Goal: Information Seeking & Learning: Find specific fact

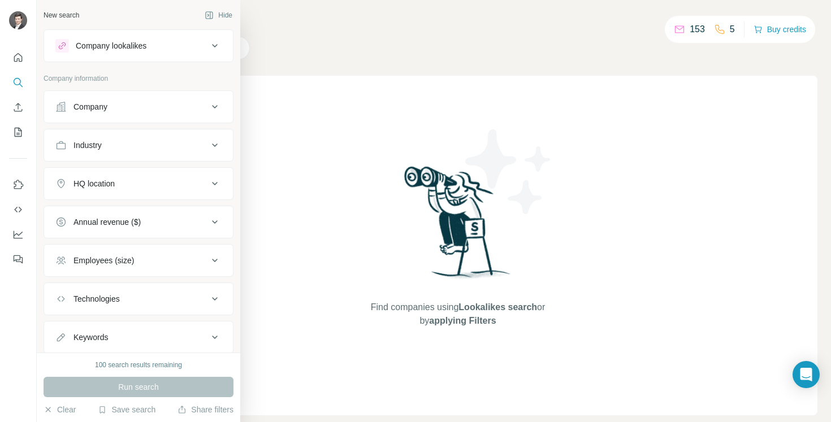
click at [143, 111] on div "Company" at bounding box center [131, 106] width 153 height 11
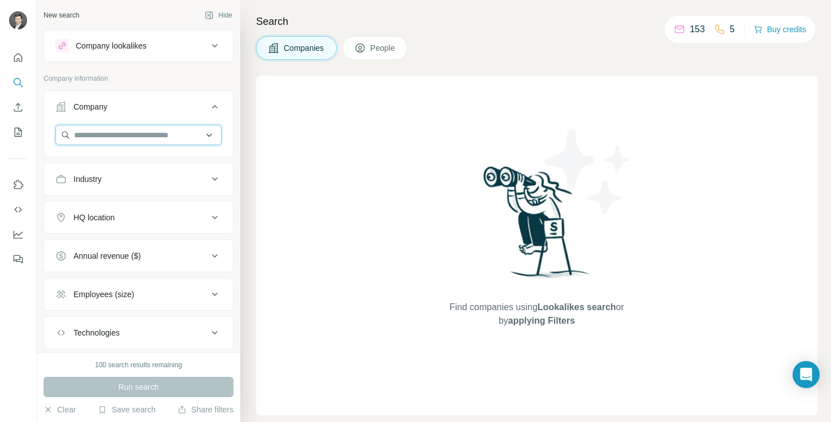
click at [119, 131] on input "text" at bounding box center [138, 135] width 166 height 20
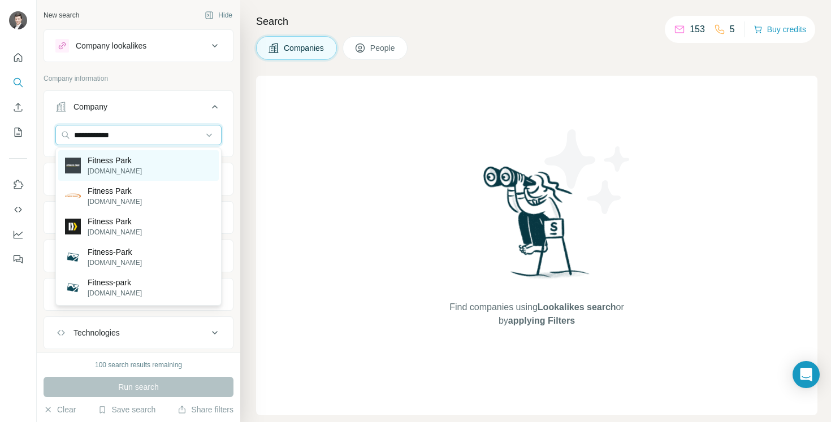
type input "**********"
click at [106, 173] on p "[DOMAIN_NAME]" at bounding box center [115, 171] width 54 height 10
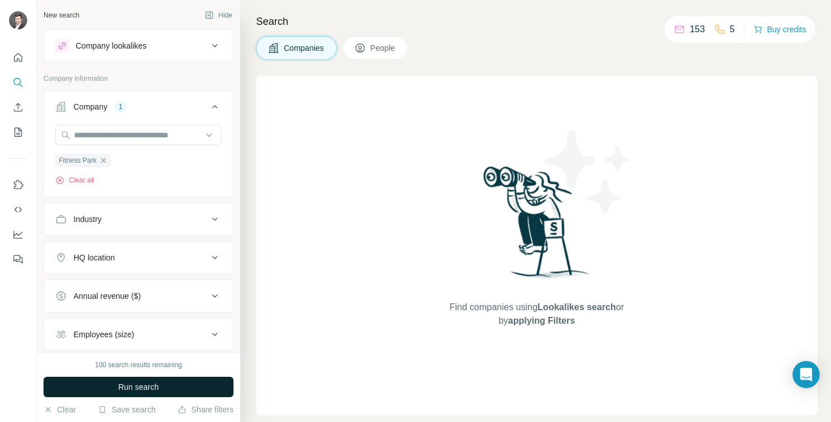
click at [141, 386] on span "Run search" at bounding box center [138, 387] width 41 height 11
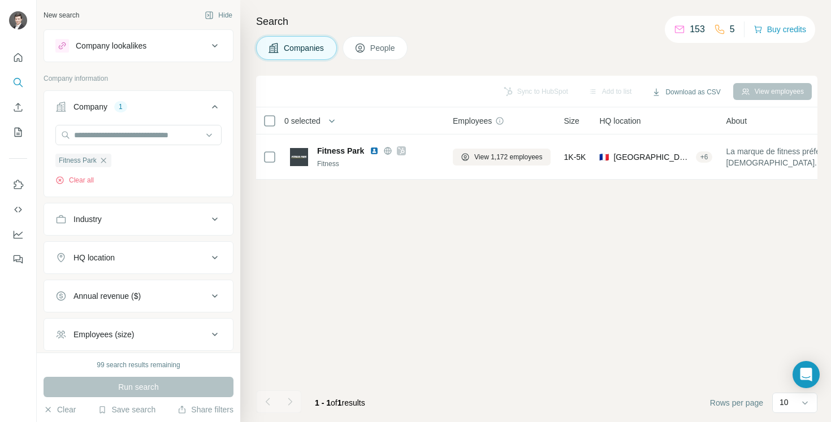
click at [124, 258] on div "HQ location" at bounding box center [131, 257] width 153 height 11
click at [106, 280] on input "text" at bounding box center [138, 286] width 166 height 20
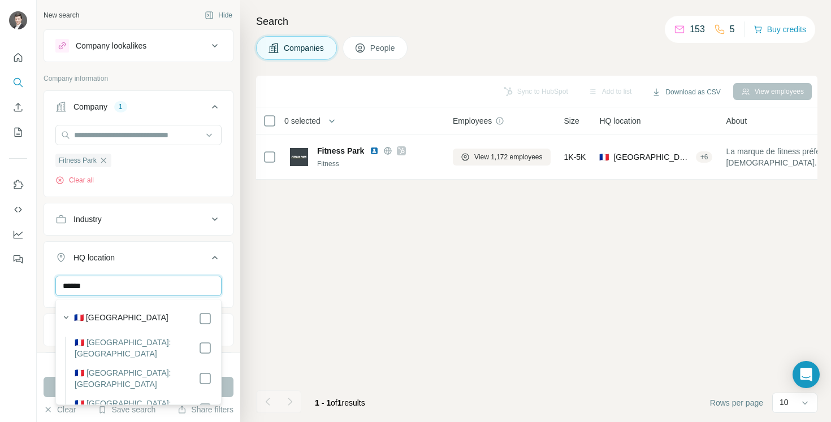
type input "******"
click at [370, 282] on div "Sync to HubSpot Add to list Download as CSV View employees 0 selected Companies…" at bounding box center [537, 249] width 562 height 347
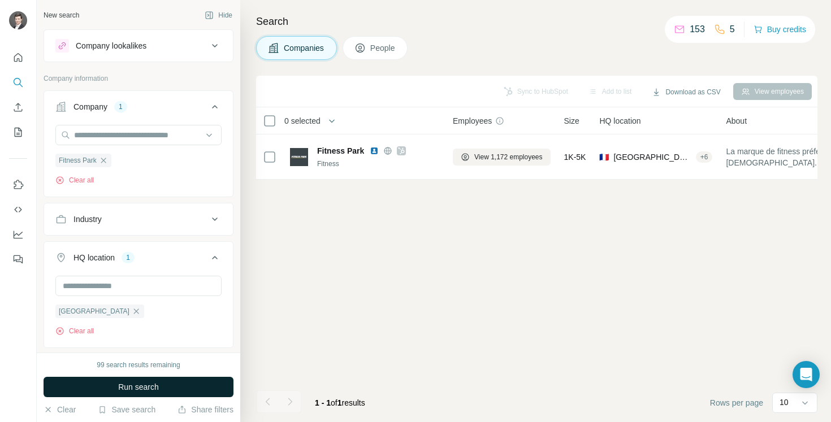
click at [137, 390] on span "Run search" at bounding box center [138, 387] width 41 height 11
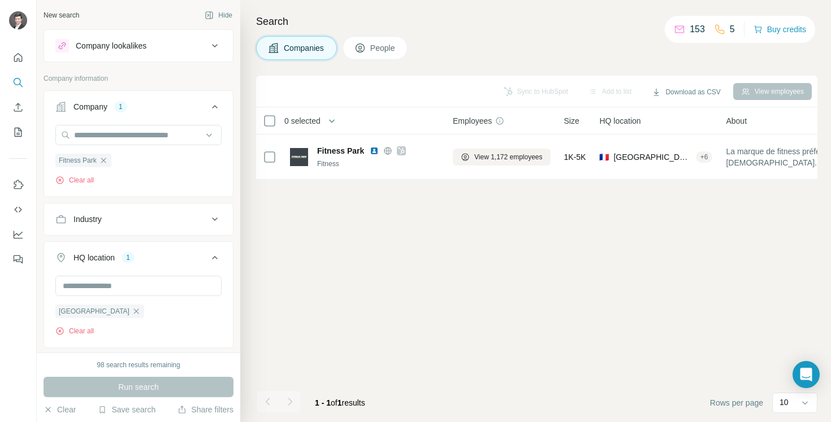
click at [396, 46] on span "People" at bounding box center [383, 47] width 26 height 11
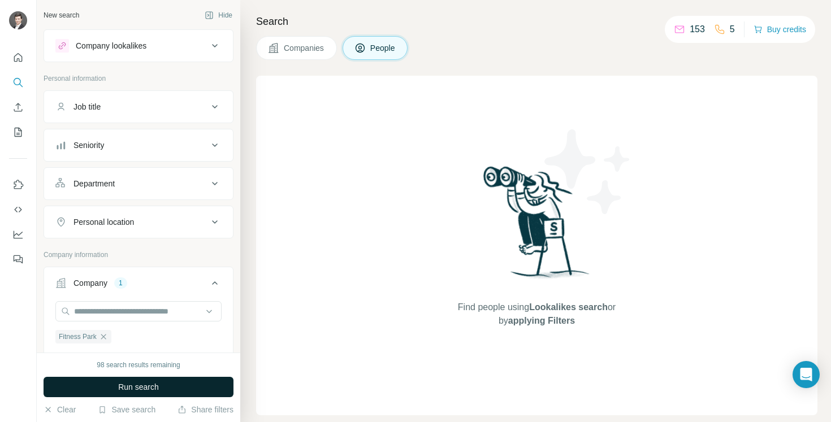
click at [146, 387] on span "Run search" at bounding box center [138, 387] width 41 height 11
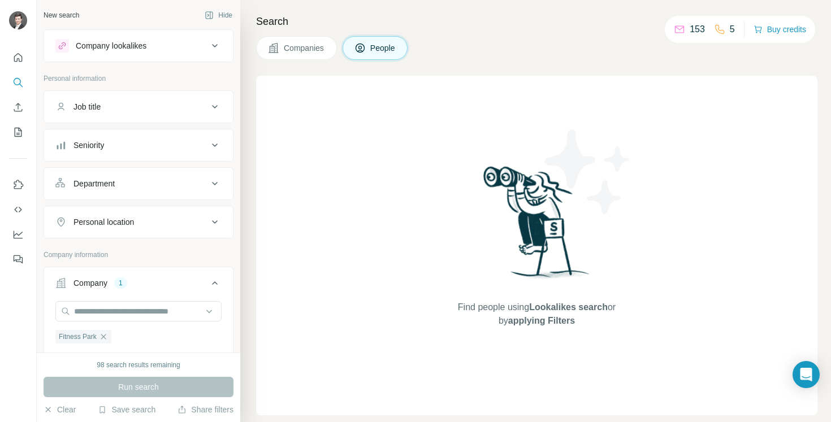
click at [146, 40] on div "Company lookalikes" at bounding box center [111, 45] width 71 height 11
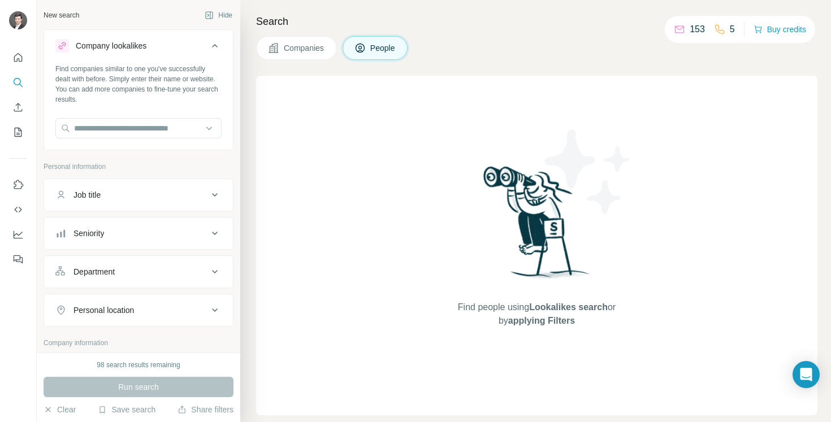
click at [157, 204] on button "Job title" at bounding box center [138, 195] width 189 height 27
click at [175, 265] on div "Seniority" at bounding box center [131, 267] width 153 height 11
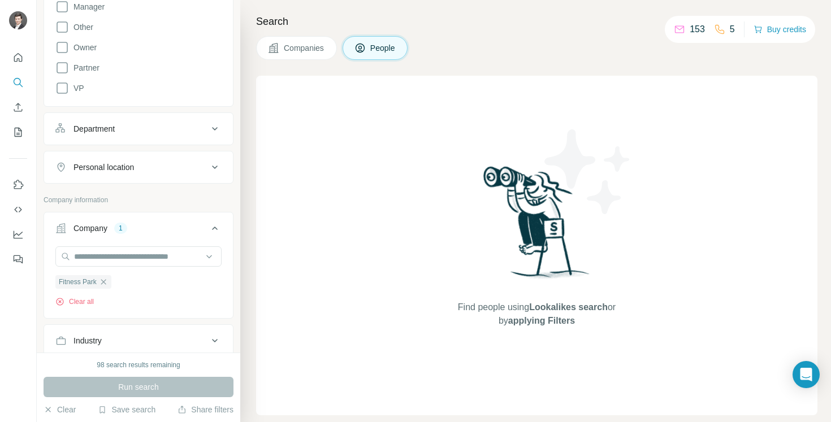
scroll to position [383, 0]
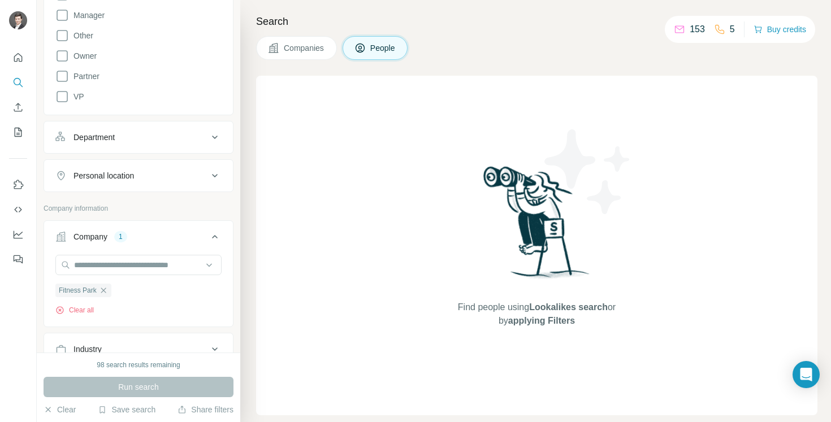
click at [165, 139] on div "Department" at bounding box center [131, 137] width 153 height 11
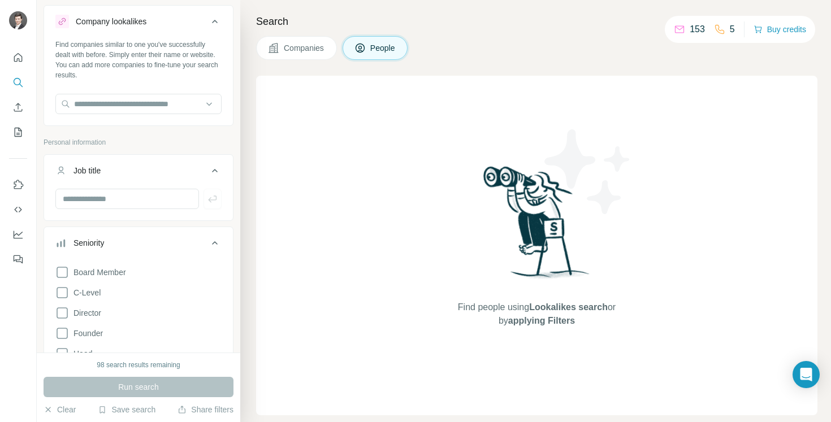
scroll to position [25, 0]
click at [130, 206] on input "text" at bounding box center [127, 198] width 144 height 20
type input "*********"
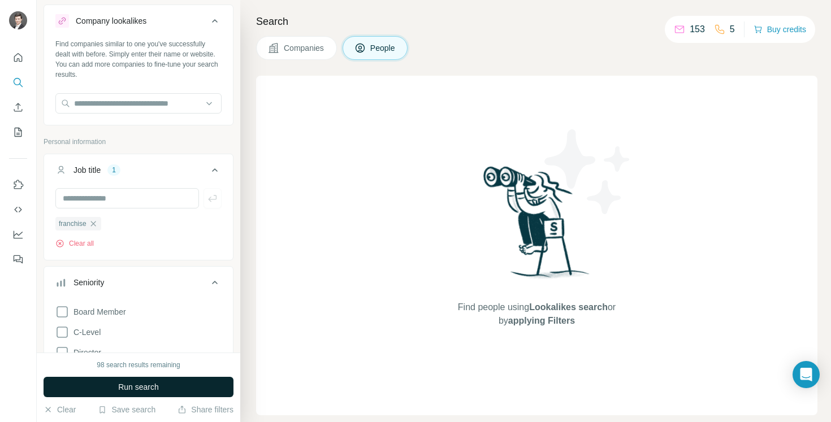
click at [118, 391] on span "Run search" at bounding box center [138, 387] width 41 height 11
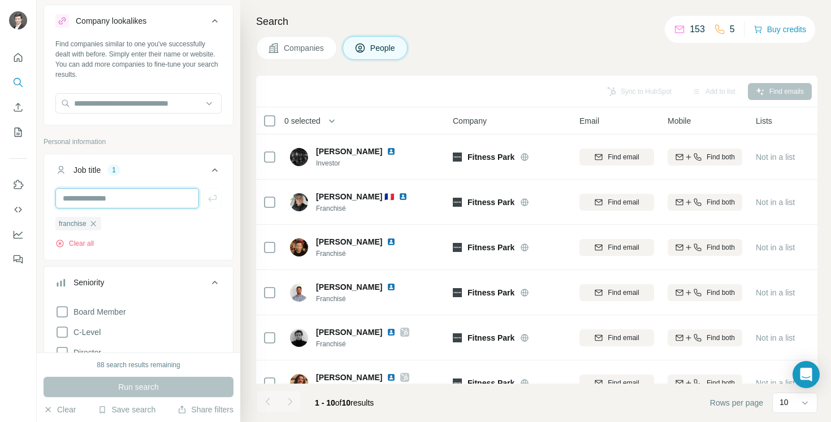
click at [110, 202] on input "text" at bounding box center [127, 198] width 144 height 20
type input "*********"
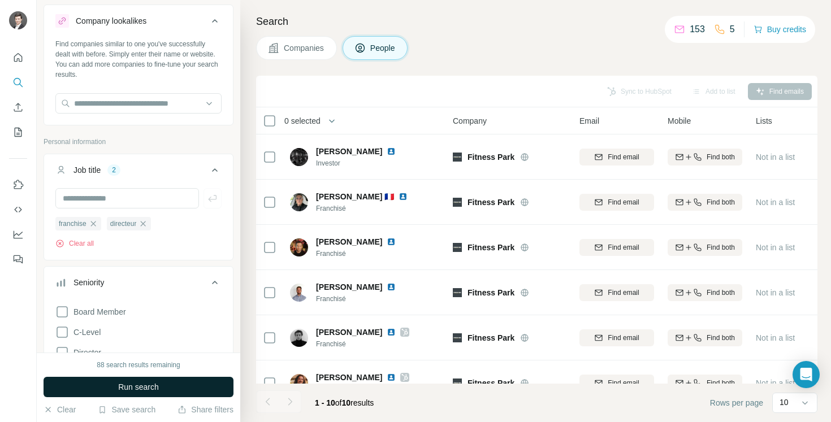
click at [122, 390] on span "Run search" at bounding box center [138, 387] width 41 height 11
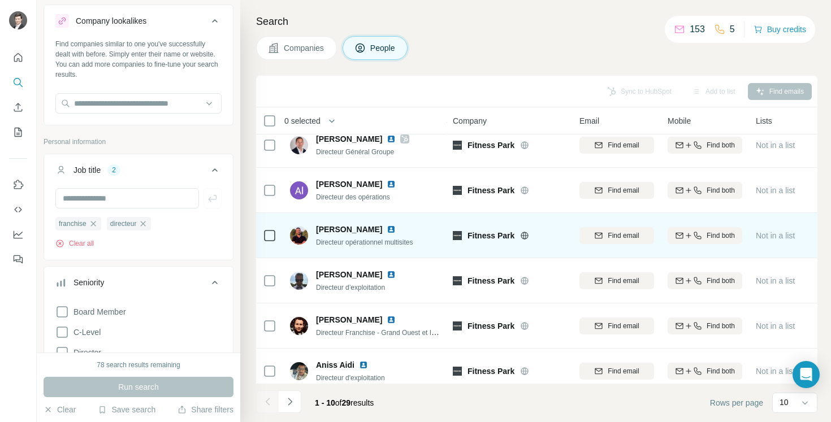
scroll to position [103, 0]
